Goal: Information Seeking & Learning: Learn about a topic

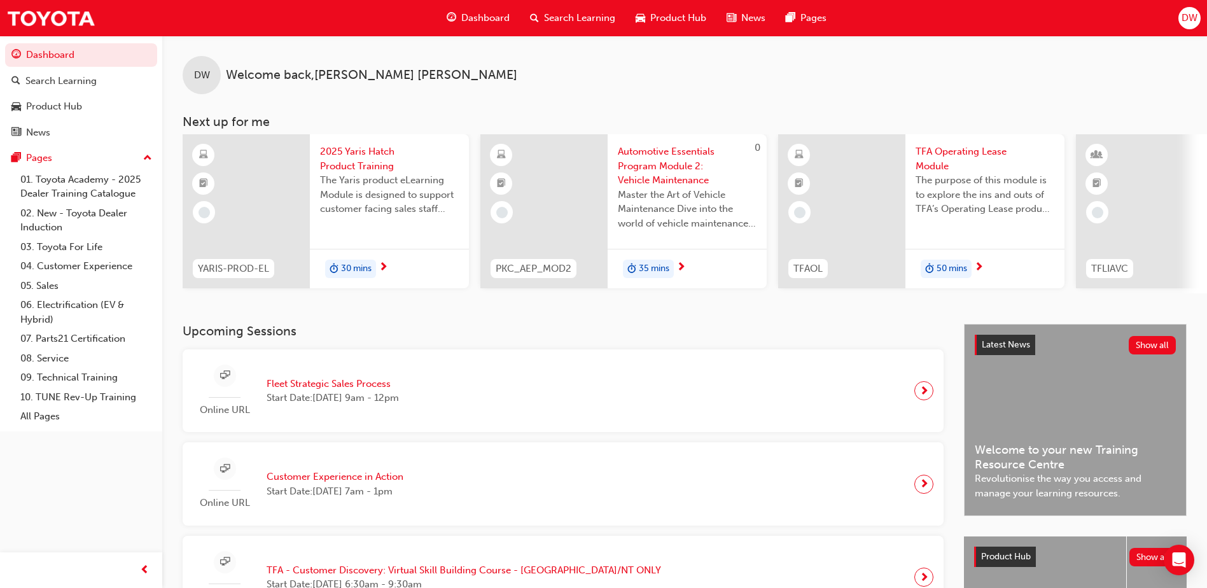
click at [348, 155] on span "2025 Yaris Hatch Product Training" at bounding box center [389, 158] width 139 height 29
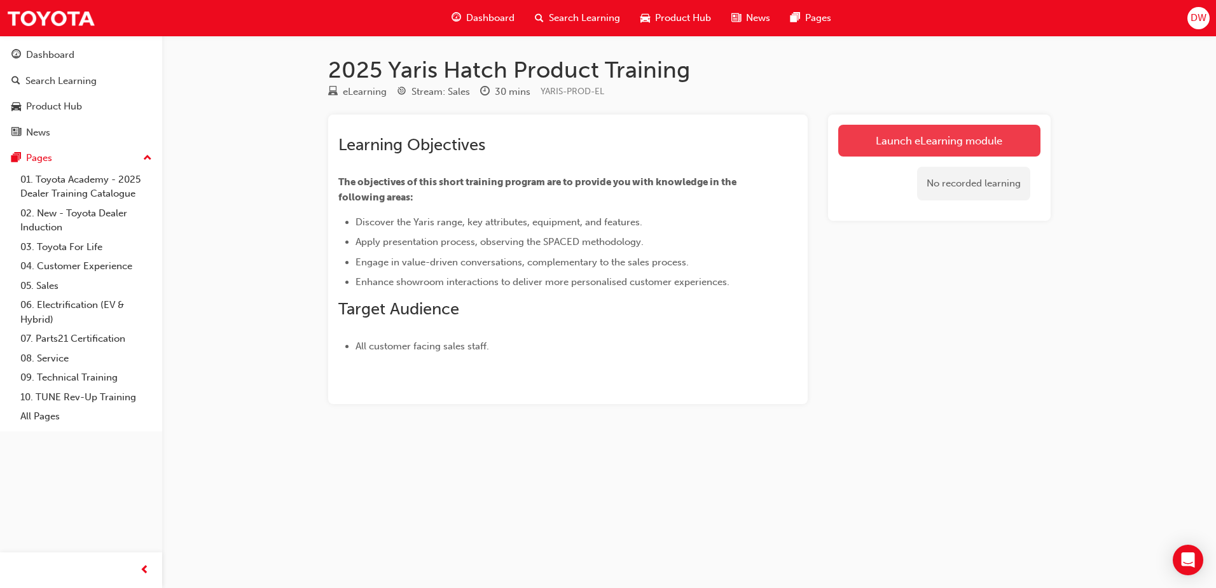
click at [901, 139] on link "Launch eLearning module" at bounding box center [939, 141] width 202 height 32
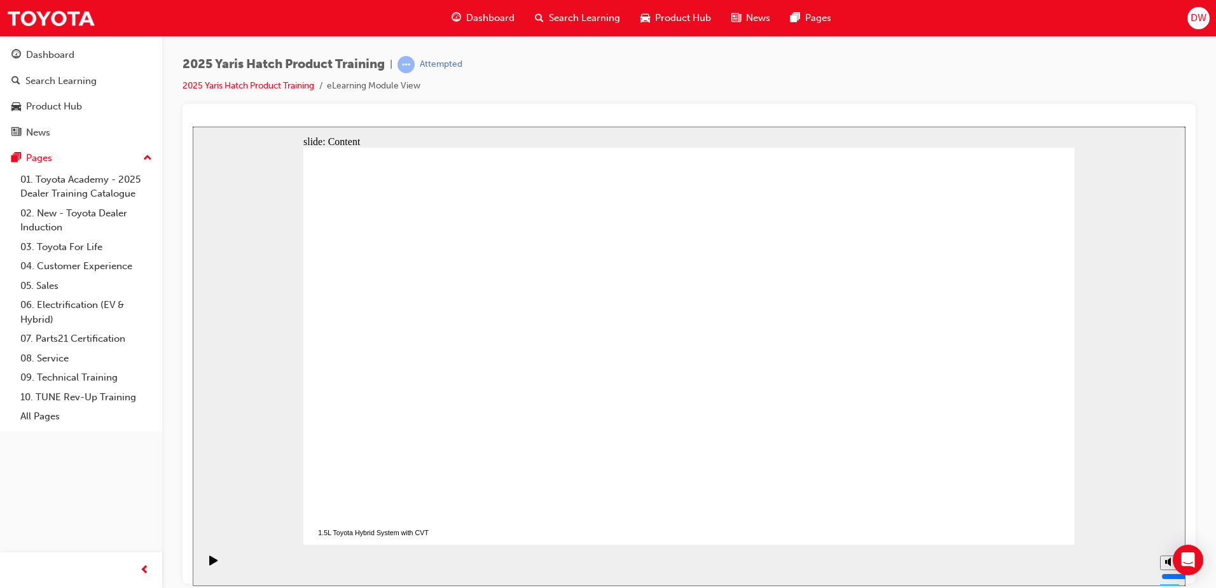
drag, startPoint x: 985, startPoint y: 514, endPoint x: 1013, endPoint y: 511, distance: 28.2
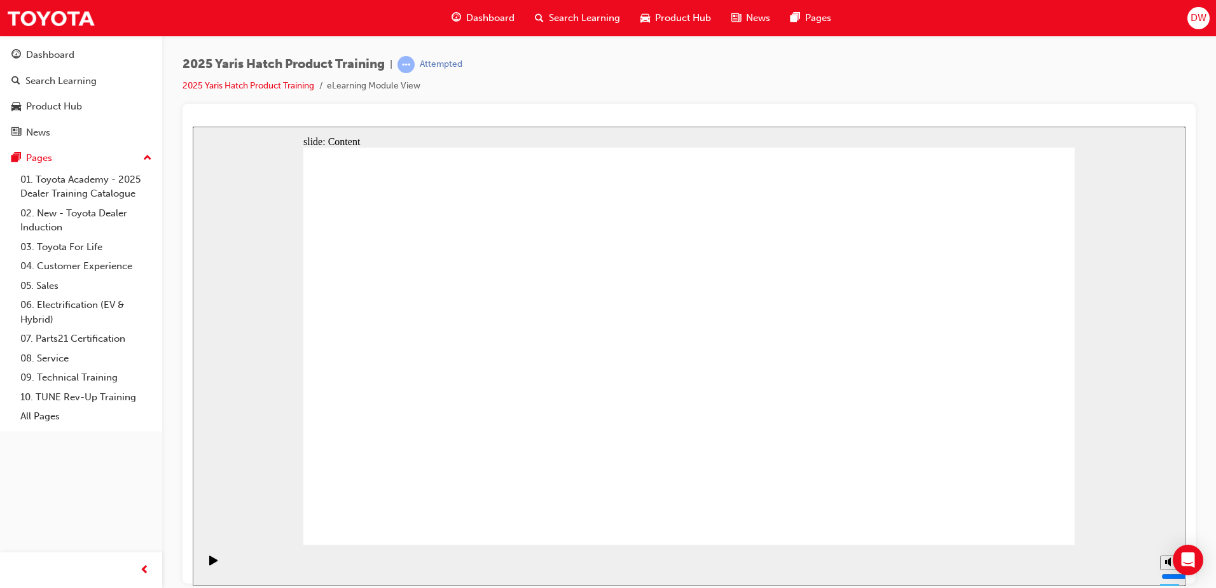
click at [209, 563] on icon "Play (Ctrl+Alt+P)" at bounding box center [213, 560] width 8 height 10
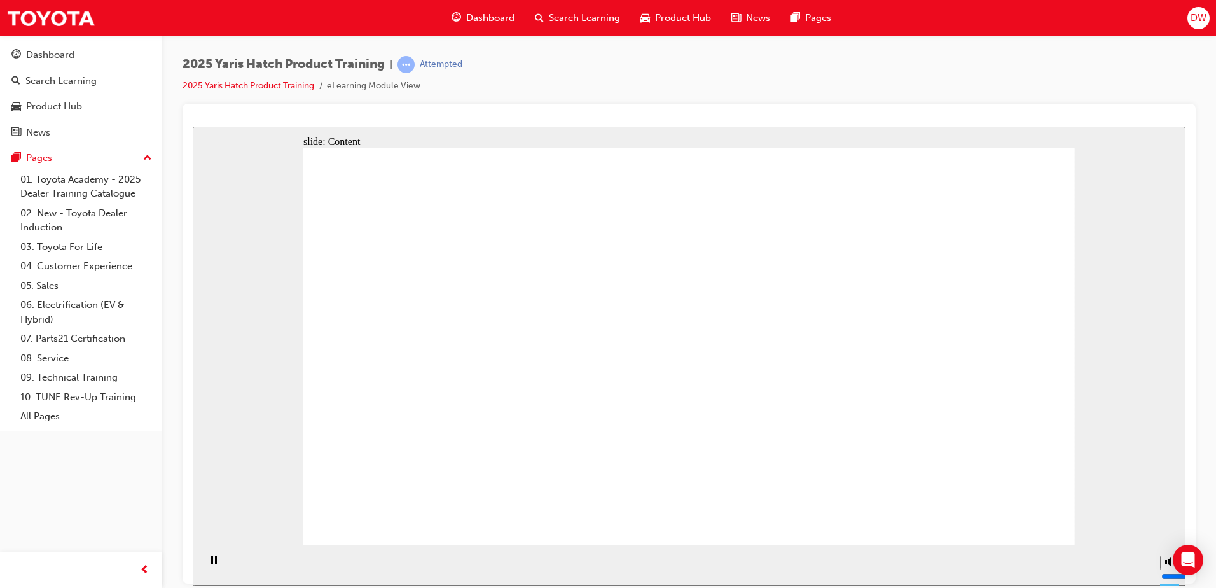
click at [212, 564] on icon "Play (Ctrl+Alt+P)" at bounding box center [213, 560] width 8 height 10
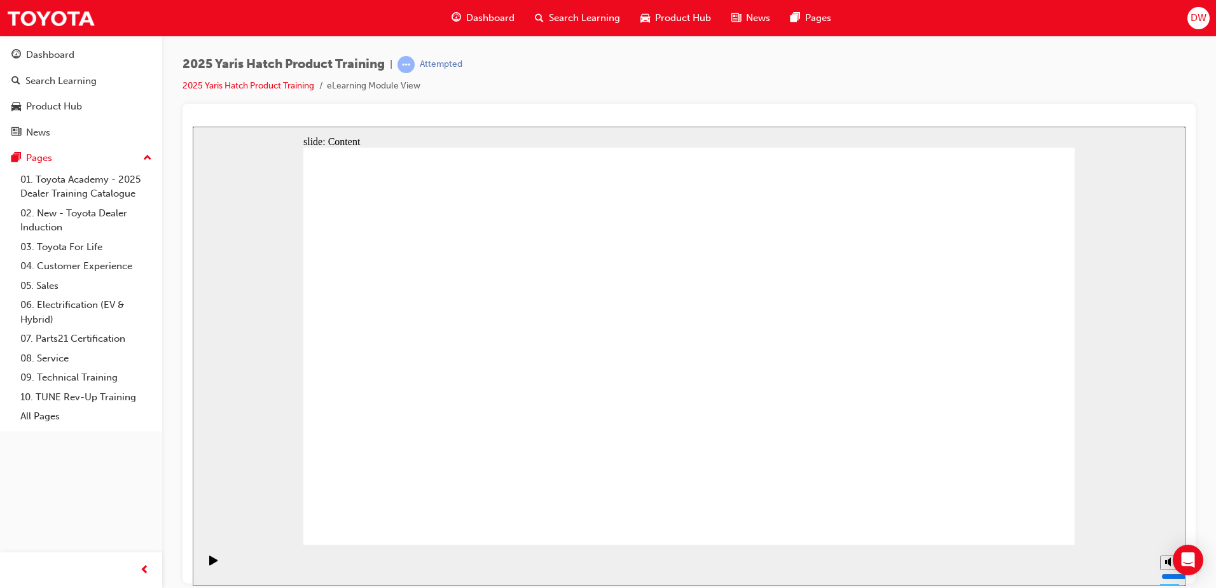
radio input "true"
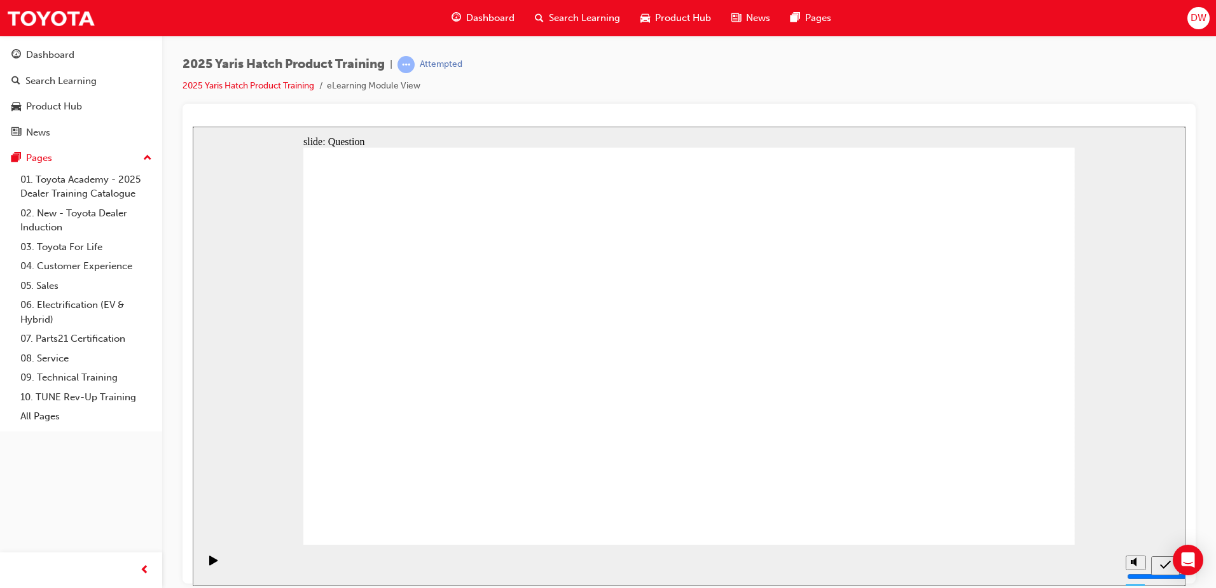
radio input "true"
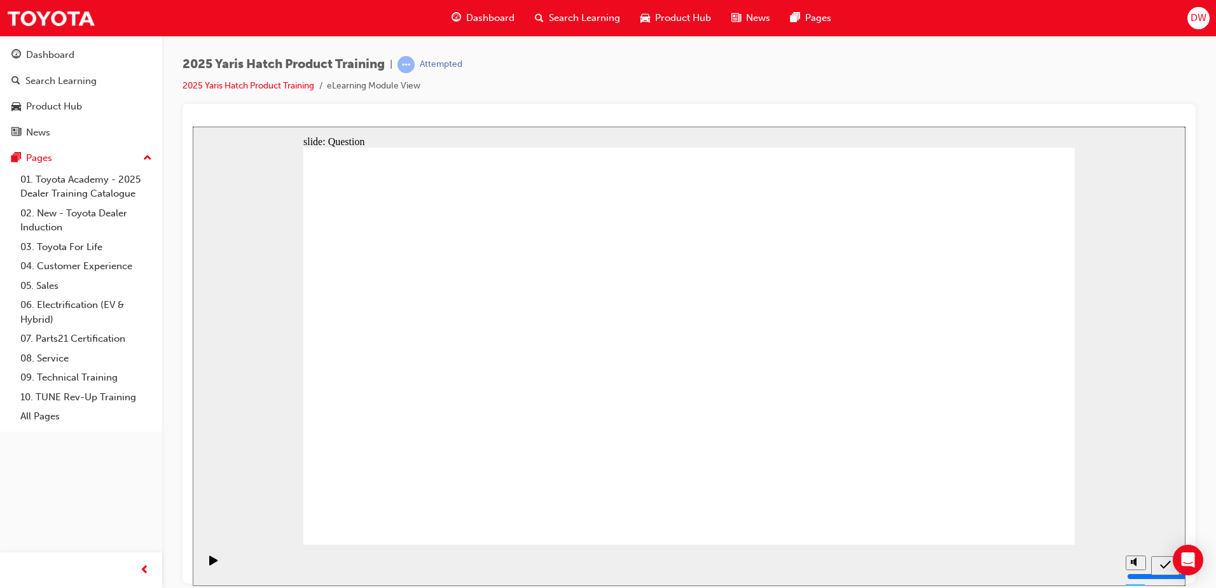
radio input "true"
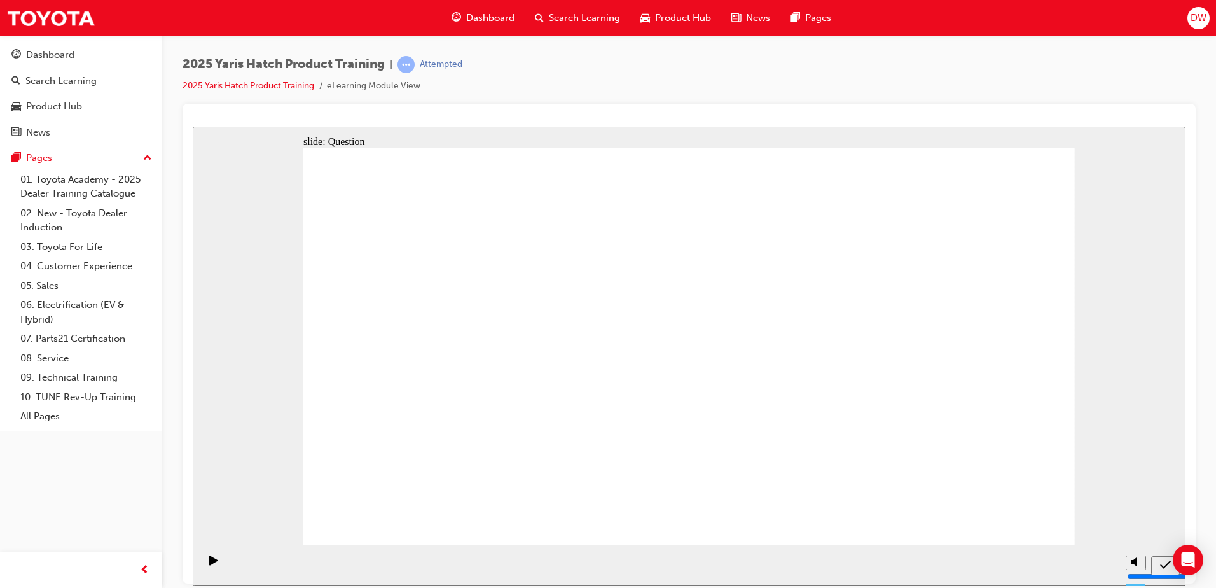
radio input "true"
drag, startPoint x: 796, startPoint y: 325, endPoint x: 522, endPoint y: 443, distance: 299.2
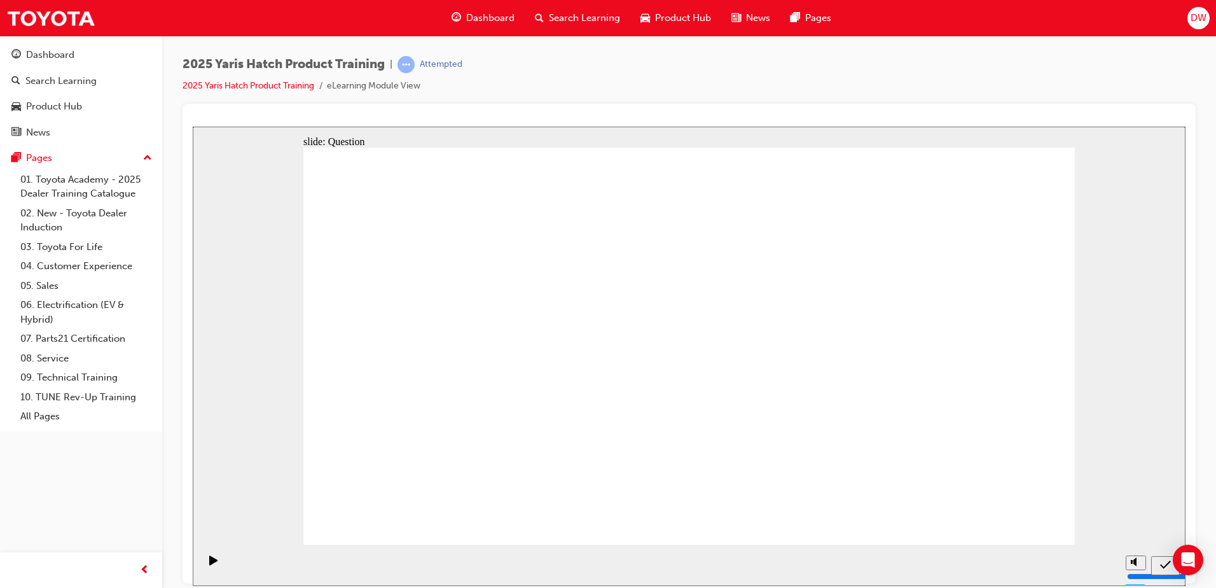
drag, startPoint x: 534, startPoint y: 323, endPoint x: 396, endPoint y: 439, distance: 181.1
drag, startPoint x: 955, startPoint y: 309, endPoint x: 678, endPoint y: 424, distance: 300.0
drag, startPoint x: 665, startPoint y: 307, endPoint x: 795, endPoint y: 426, distance: 176.0
drag, startPoint x: 389, startPoint y: 317, endPoint x: 941, endPoint y: 433, distance: 564.8
drag, startPoint x: 975, startPoint y: 518, endPoint x: 1001, endPoint y: 515, distance: 26.4
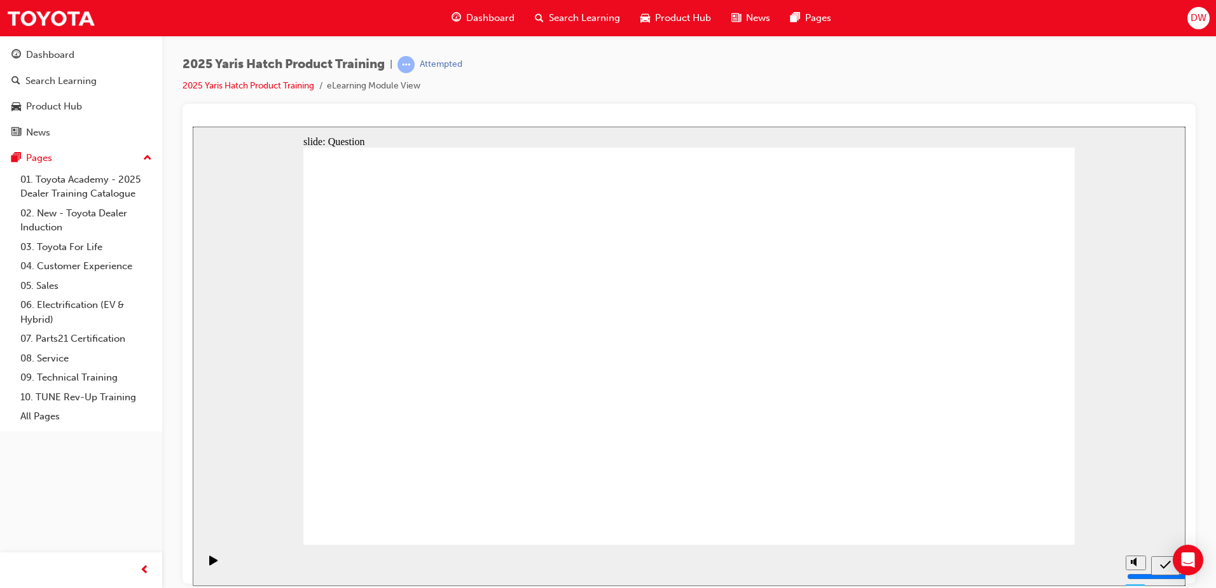
radio input "true"
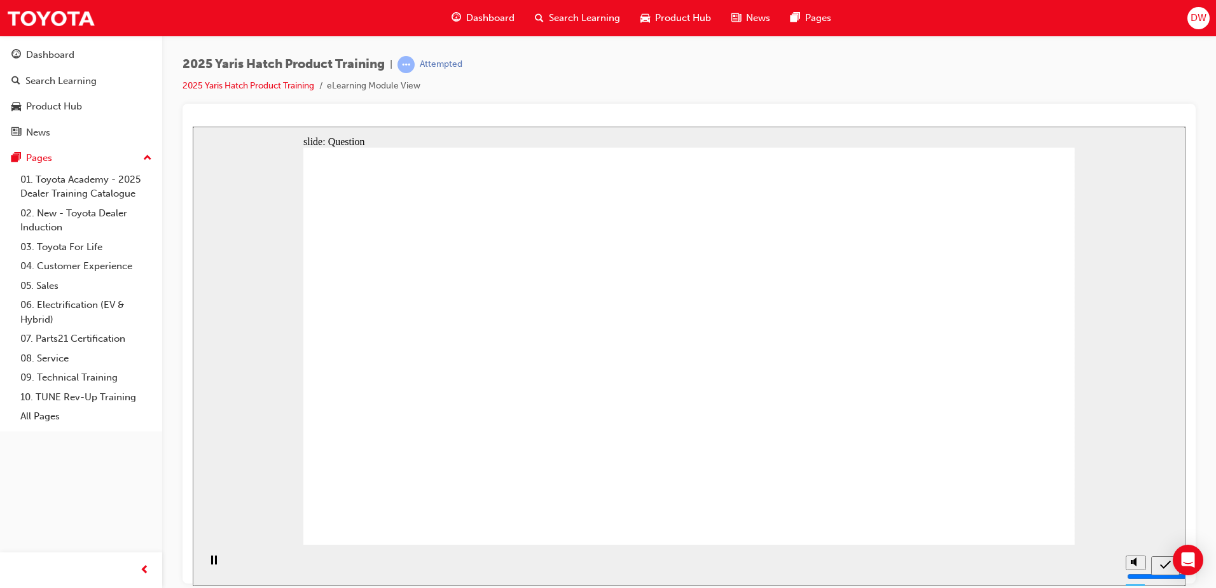
radio input "true"
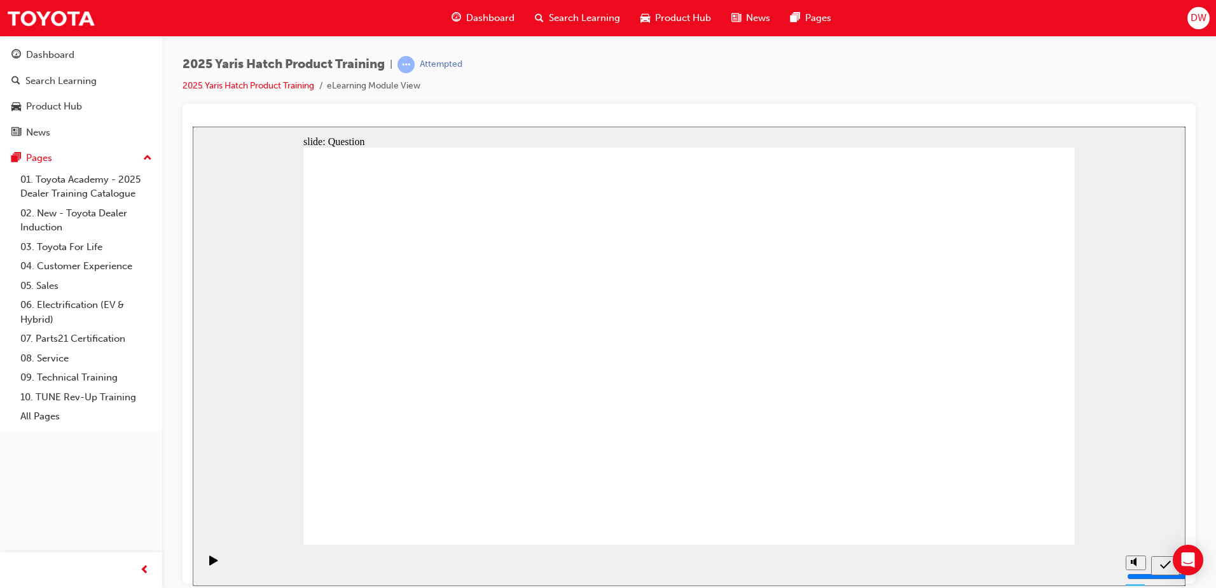
radio input "true"
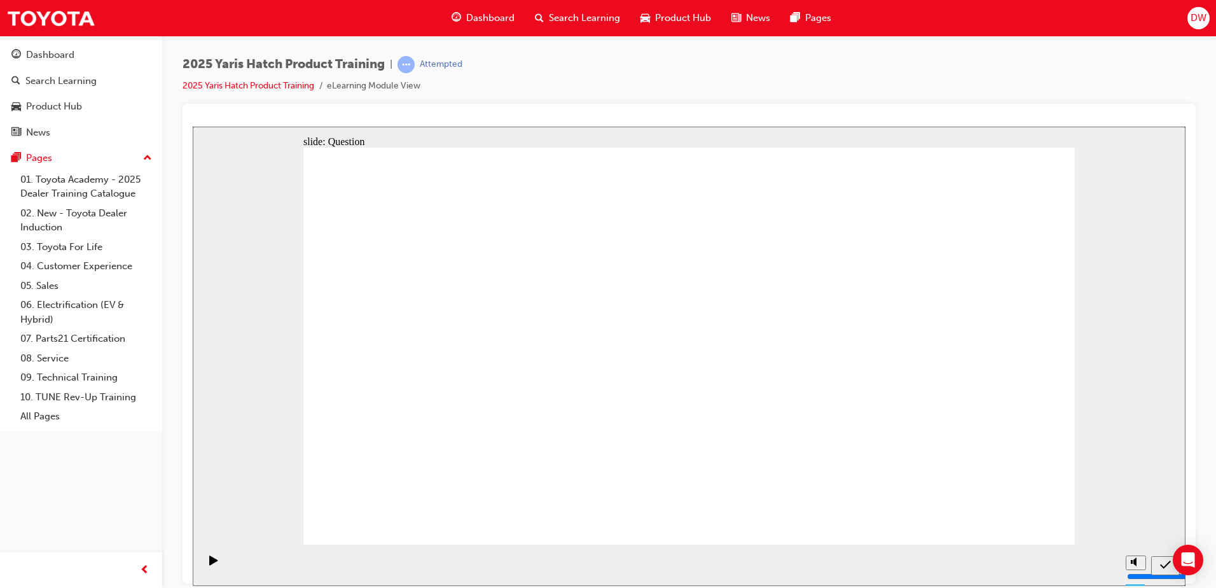
radio input "true"
drag, startPoint x: 428, startPoint y: 356, endPoint x: 935, endPoint y: 436, distance: 513.3
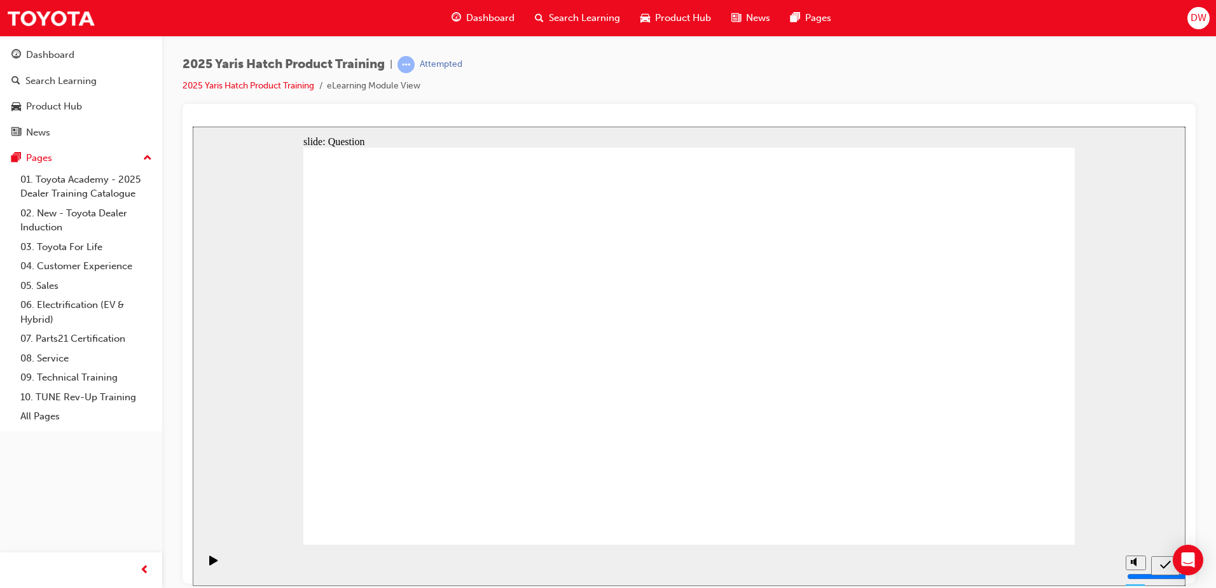
drag, startPoint x: 550, startPoint y: 331, endPoint x: 408, endPoint y: 447, distance: 182.2
drag, startPoint x: 828, startPoint y: 325, endPoint x: 556, endPoint y: 443, distance: 296.9
drag, startPoint x: 960, startPoint y: 319, endPoint x: 683, endPoint y: 438, distance: 301.4
drag, startPoint x: 699, startPoint y: 335, endPoint x: 834, endPoint y: 456, distance: 181.1
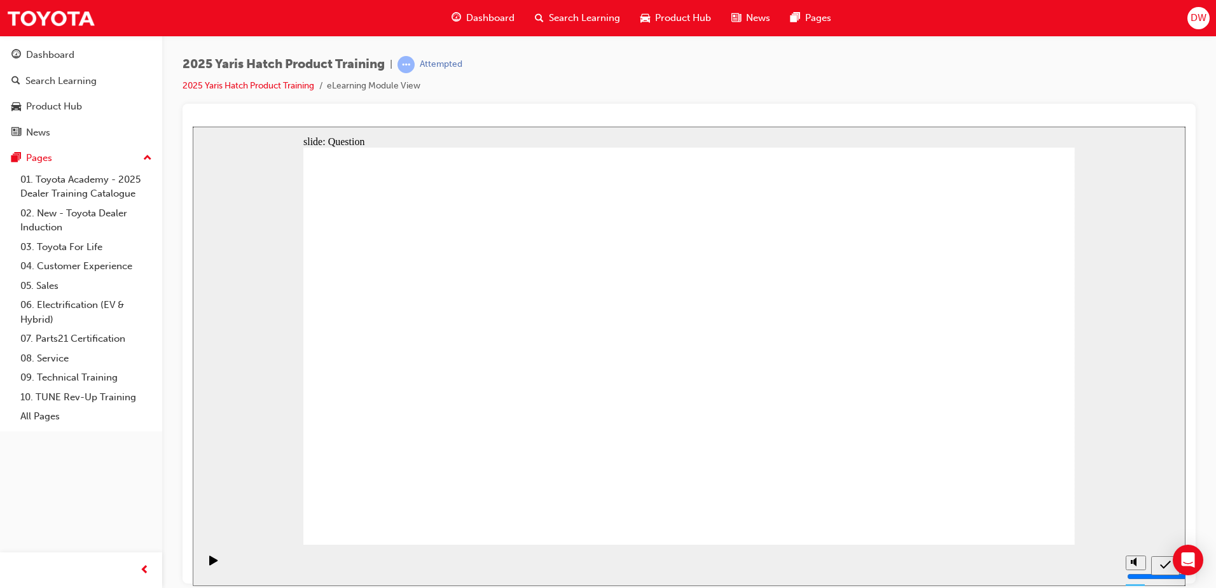
radio input "true"
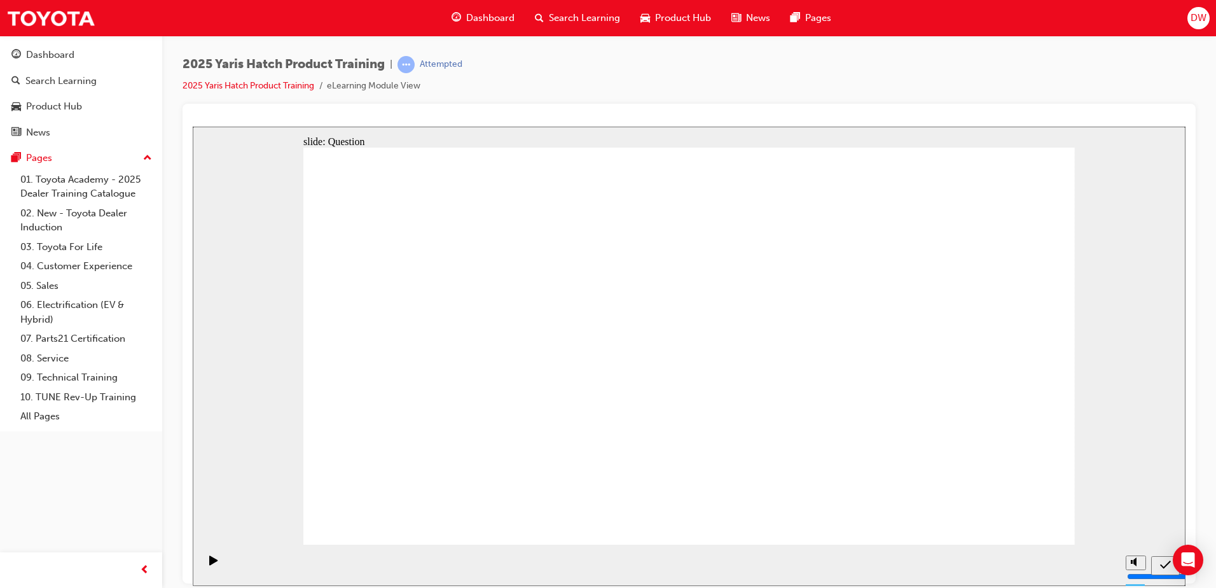
radio input "true"
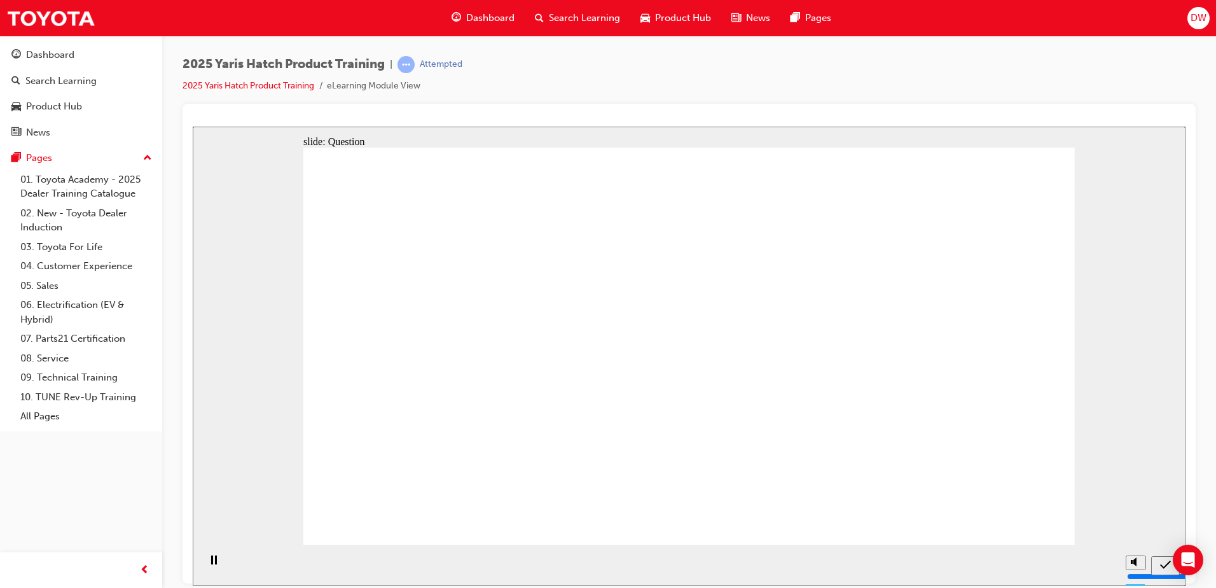
radio input "true"
drag, startPoint x: 674, startPoint y: 425, endPoint x: 676, endPoint y: 431, distance: 6.5
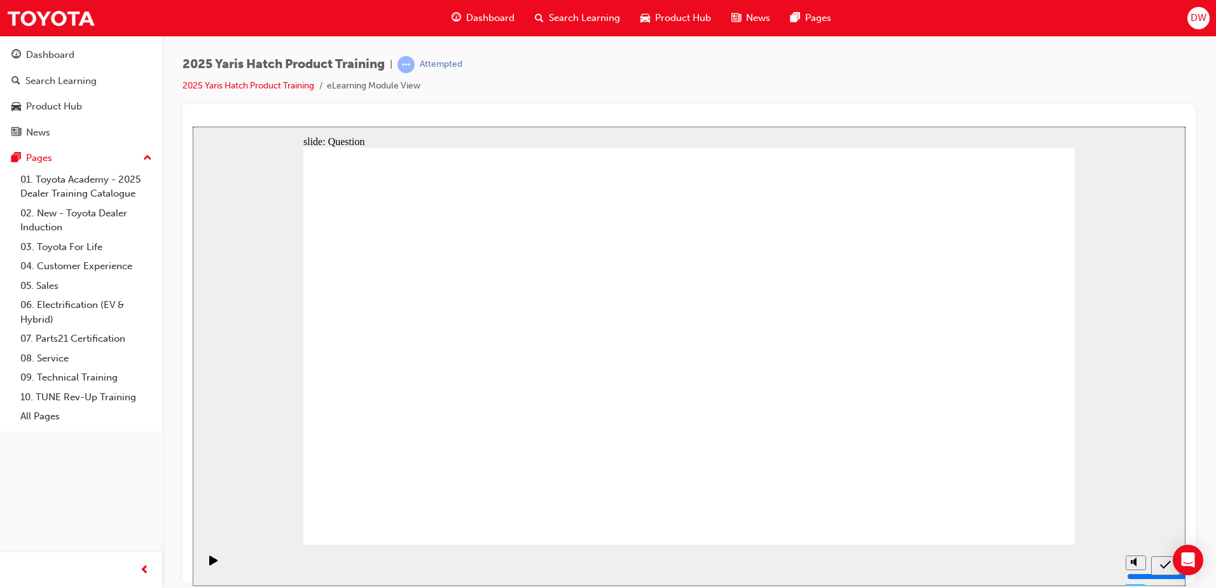
radio input "true"
drag, startPoint x: 674, startPoint y: 424, endPoint x: 688, endPoint y: 429, distance: 15.5
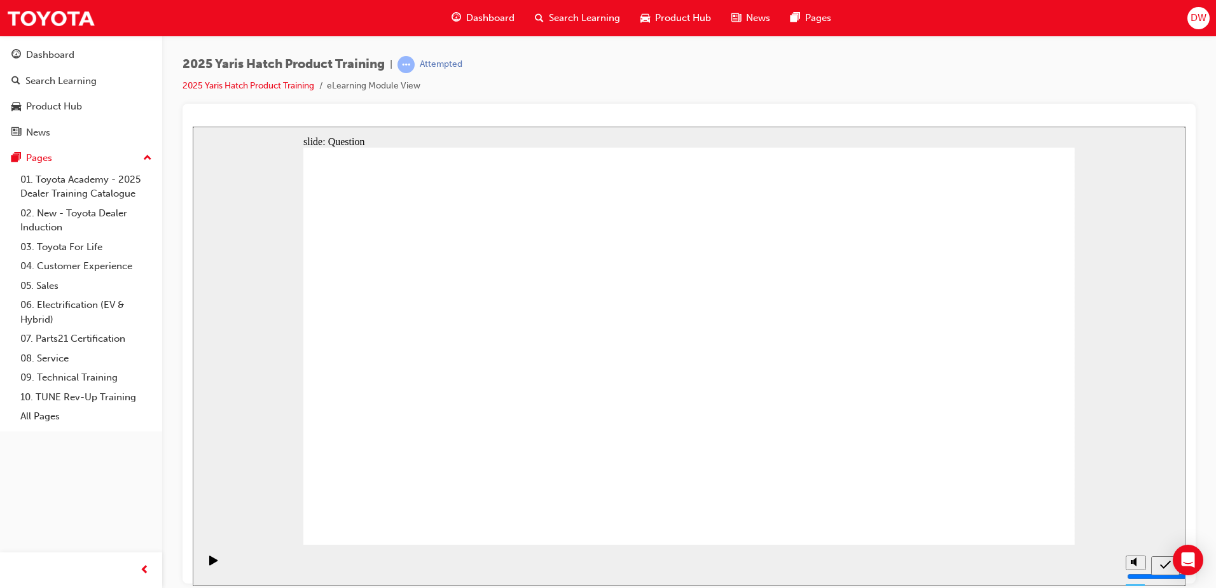
drag, startPoint x: 542, startPoint y: 317, endPoint x: 402, endPoint y: 436, distance: 183.7
drag, startPoint x: 833, startPoint y: 321, endPoint x: 555, endPoint y: 440, distance: 301.8
drag, startPoint x: 668, startPoint y: 313, endPoint x: 802, endPoint y: 431, distance: 178.5
drag, startPoint x: 969, startPoint y: 320, endPoint x: 690, endPoint y: 438, distance: 302.5
drag, startPoint x: 382, startPoint y: 317, endPoint x: 933, endPoint y: 436, distance: 563.1
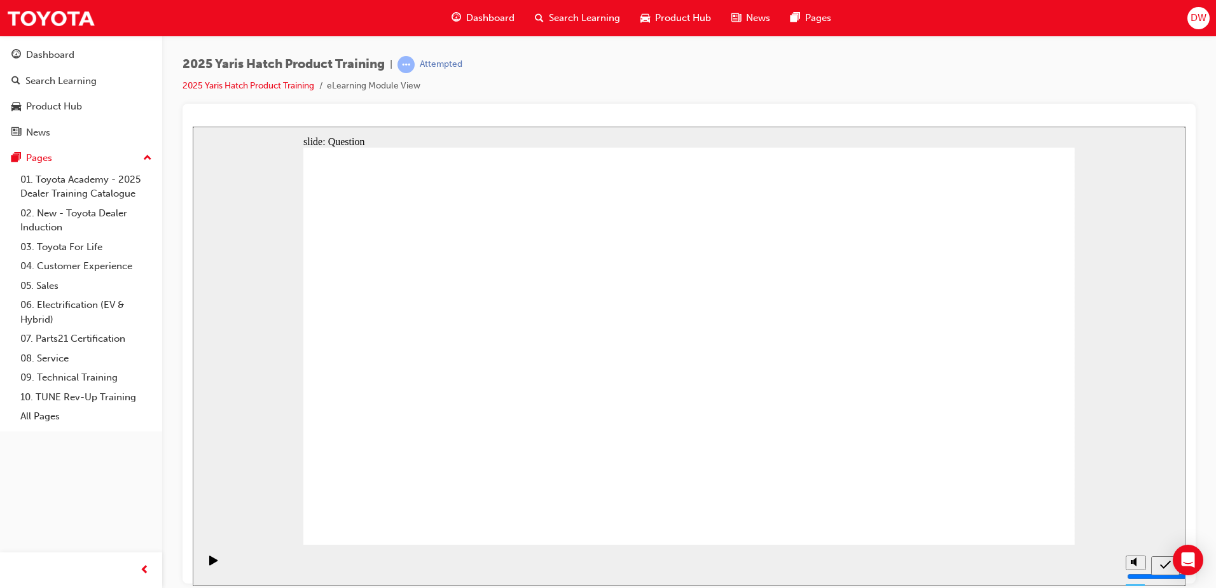
drag, startPoint x: 715, startPoint y: 220, endPoint x: 269, endPoint y: 229, distance: 446.0
click at [269, 229] on div "slide: Results Slide YOUR SCORE 100 % PASSING SCORE: 100 % Rectangle 1 Quiz res…" at bounding box center [689, 355] width 993 height 459
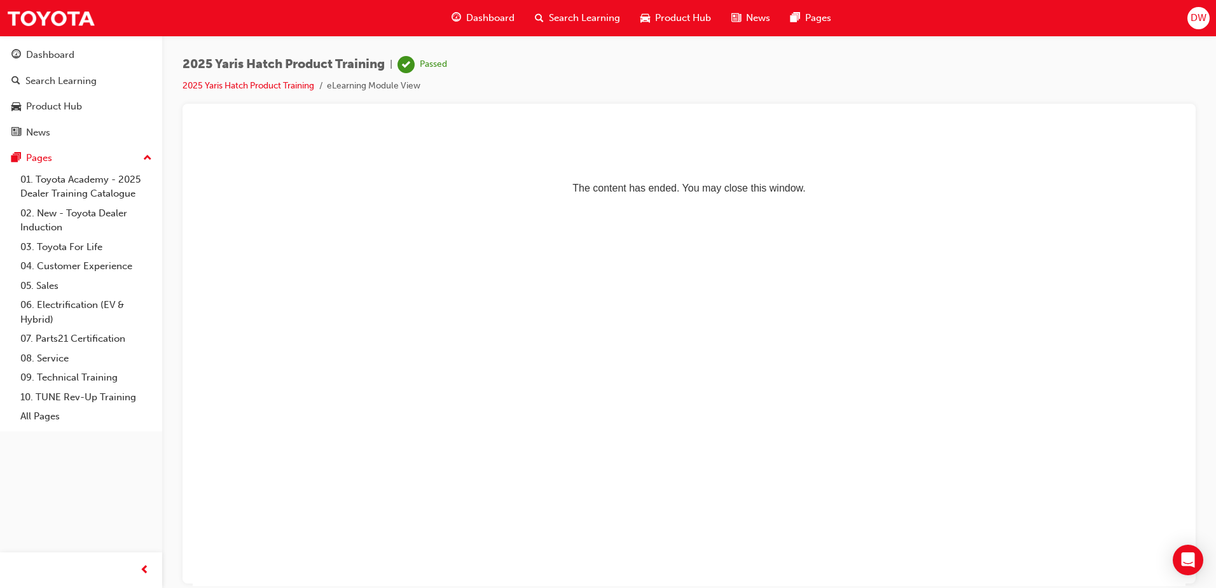
click at [487, 12] on span "Dashboard" at bounding box center [490, 18] width 48 height 15
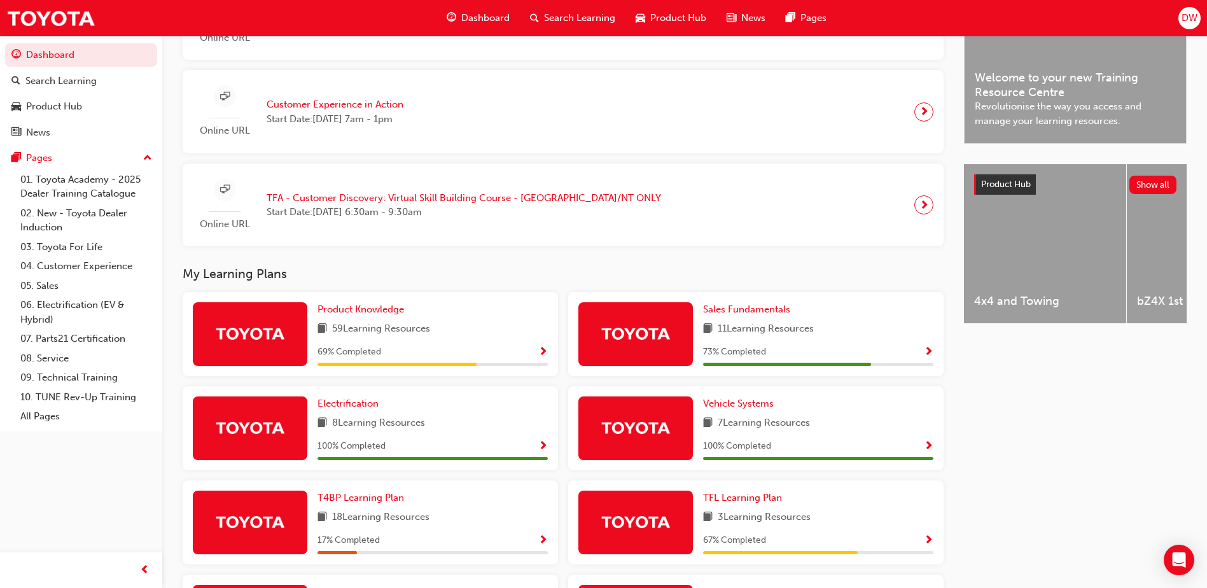
scroll to position [382, 0]
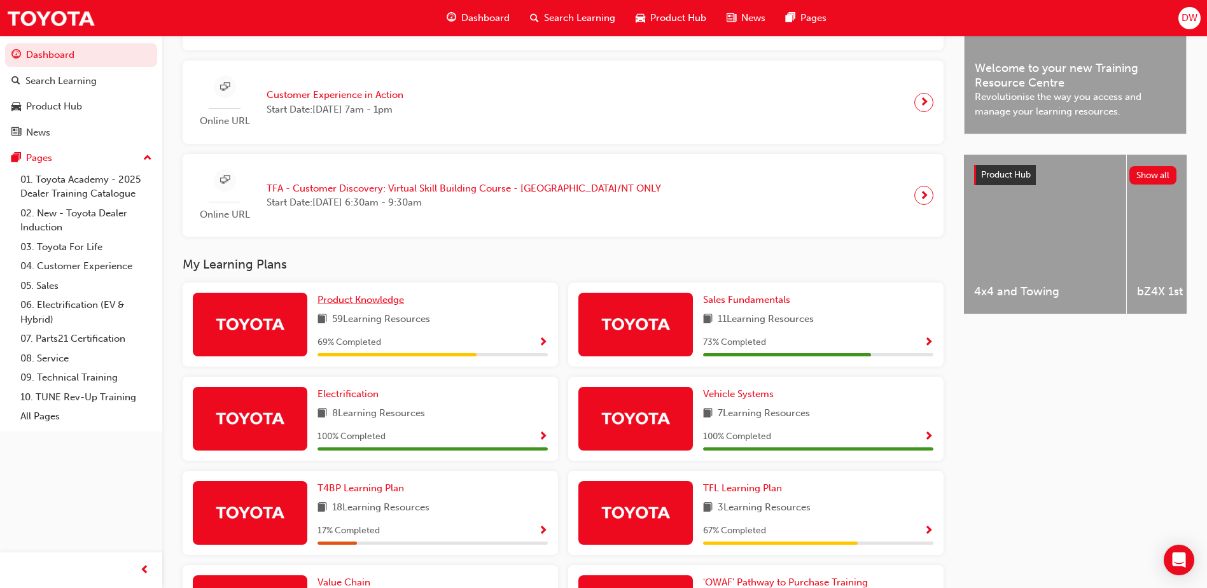
click at [355, 305] on span "Product Knowledge" at bounding box center [360, 299] width 87 height 11
